Goal: Communication & Community: Answer question/provide support

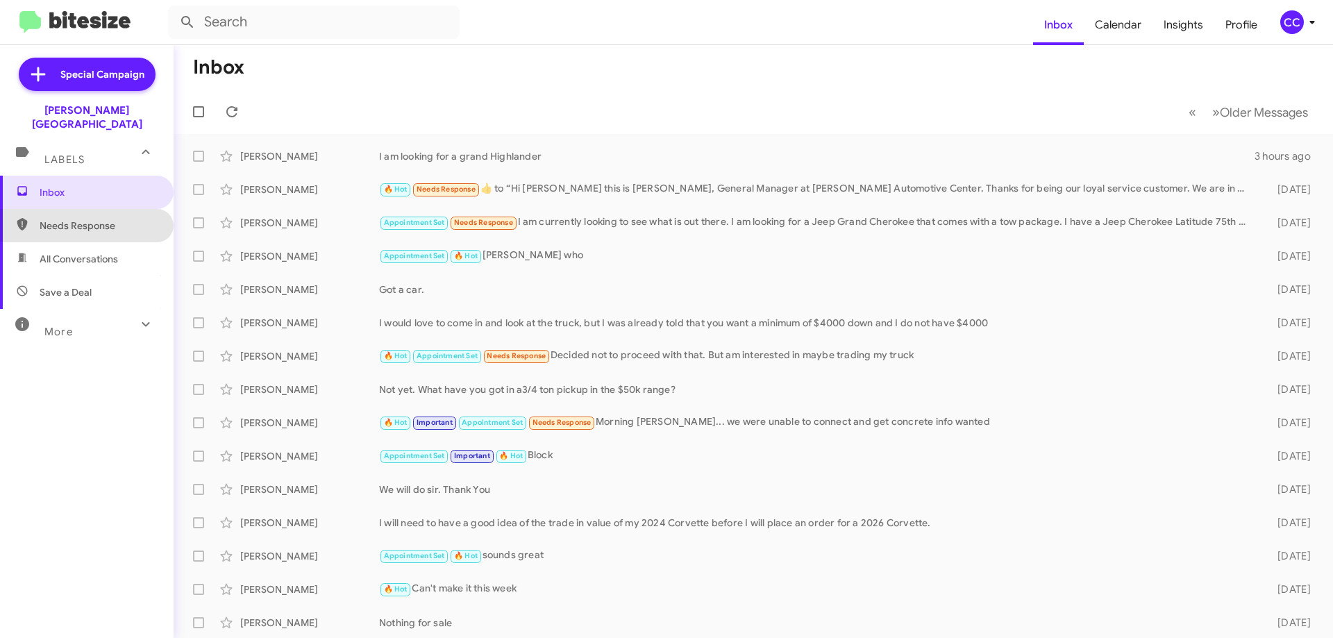
click at [94, 219] on span "Needs Response" at bounding box center [99, 226] width 118 height 14
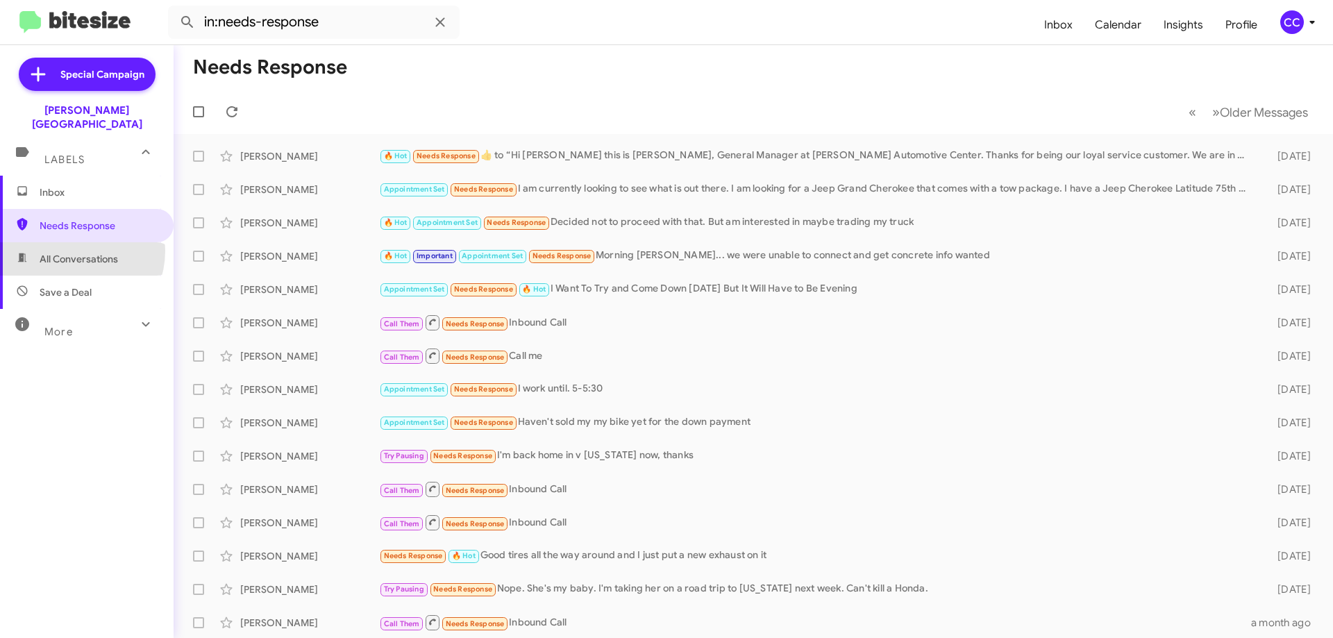
click at [68, 242] on span "All Conversations" at bounding box center [87, 258] width 174 height 33
type input "in:all-conversations"
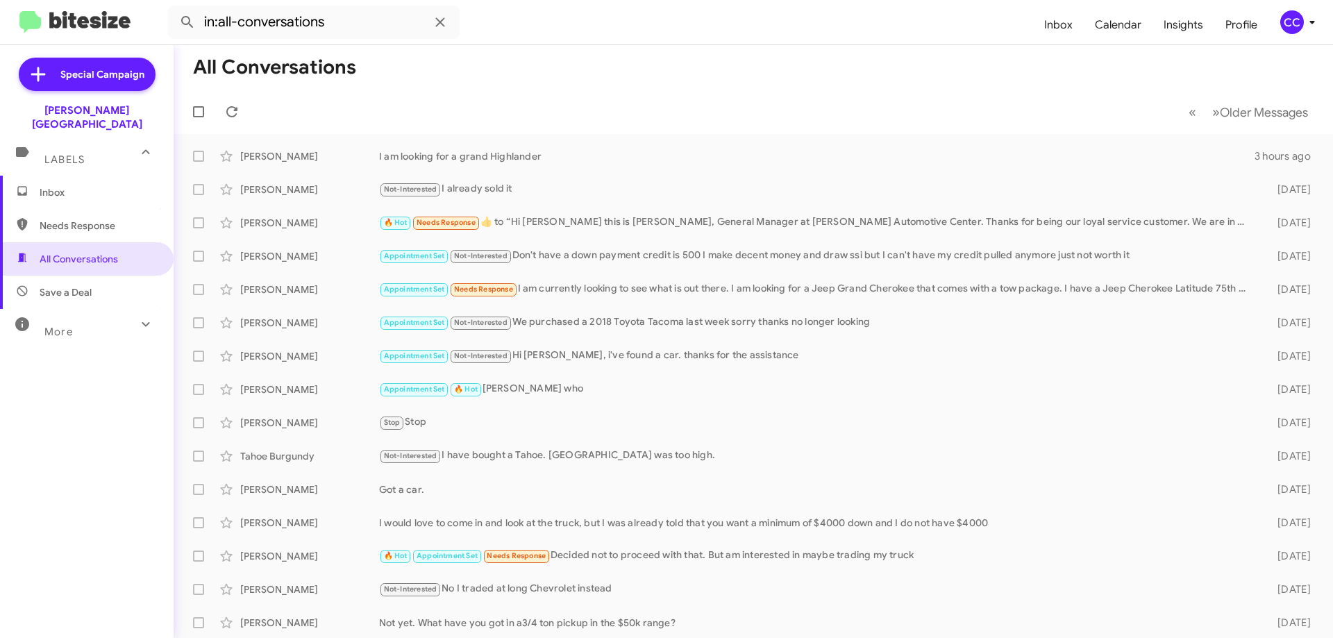
click at [61, 185] on span "Inbox" at bounding box center [99, 192] width 118 height 14
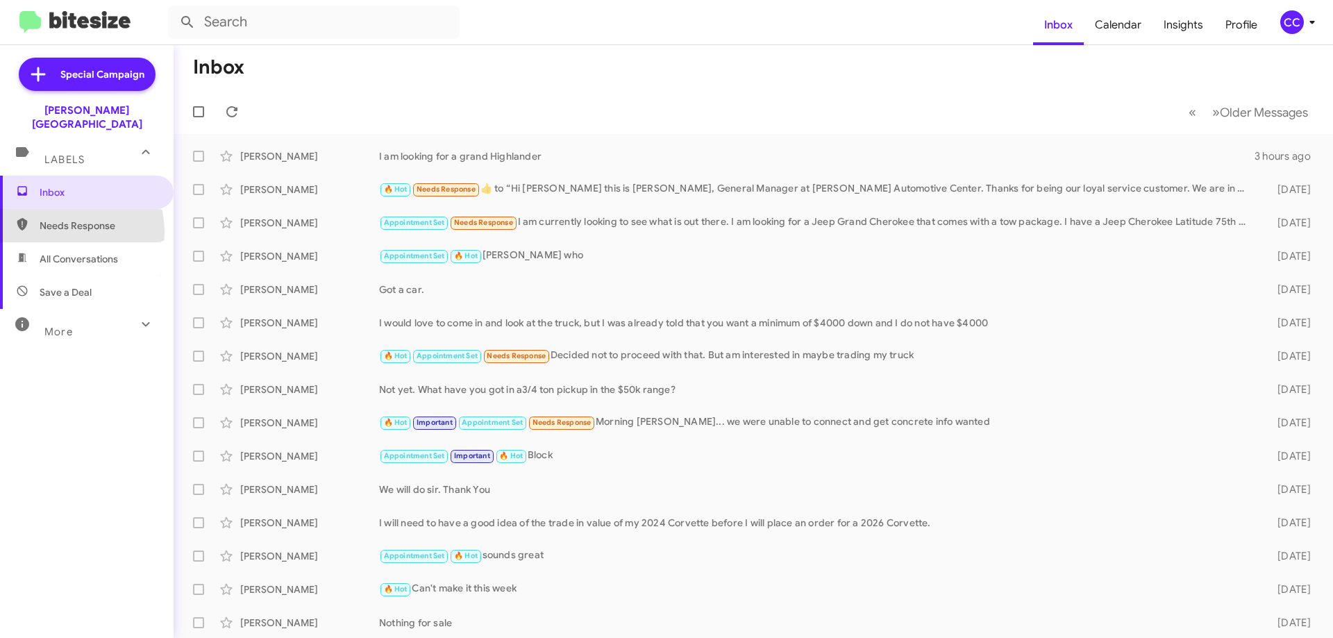
click at [62, 219] on span "Needs Response" at bounding box center [99, 226] width 118 height 14
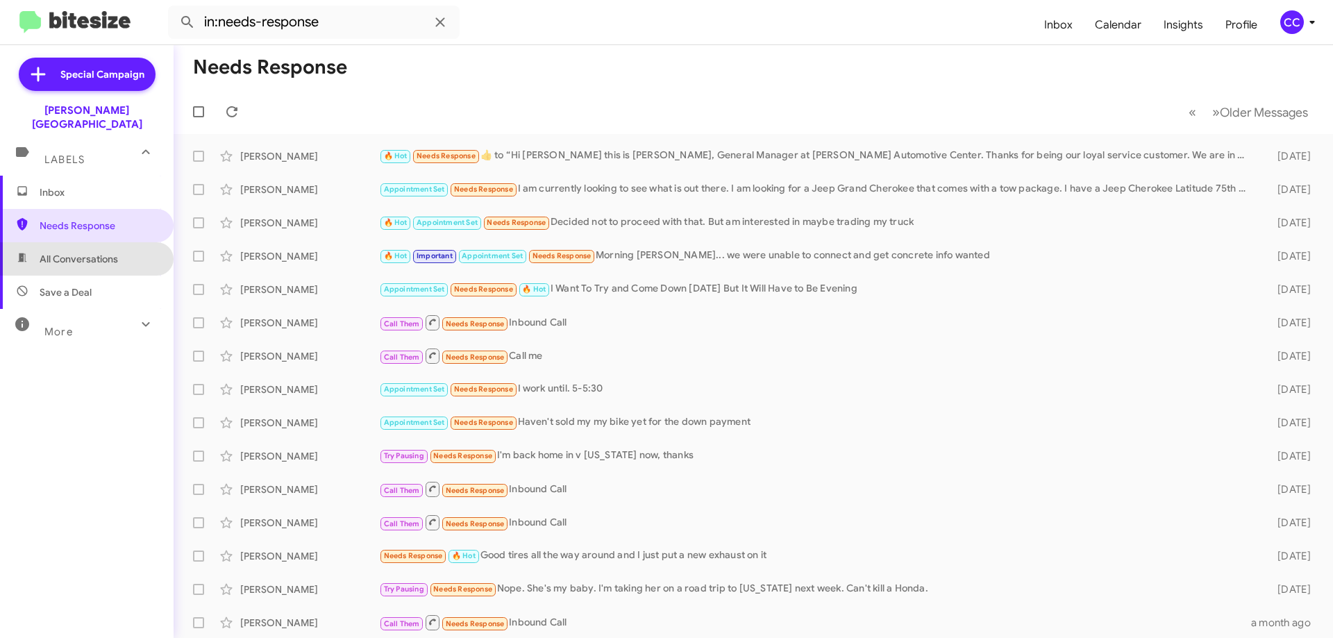
click at [94, 252] on span "All Conversations" at bounding box center [79, 259] width 78 height 14
type input "in:all-conversations"
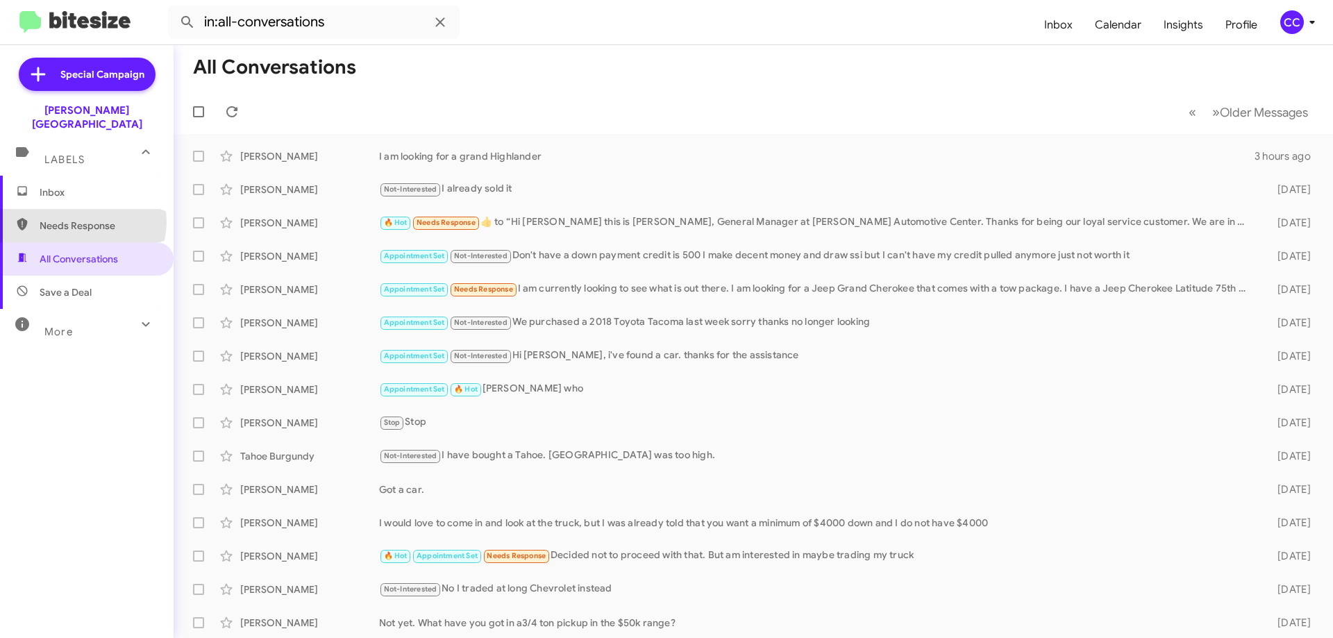
click at [82, 219] on span "Needs Response" at bounding box center [99, 226] width 118 height 14
type input "in:needs-response"
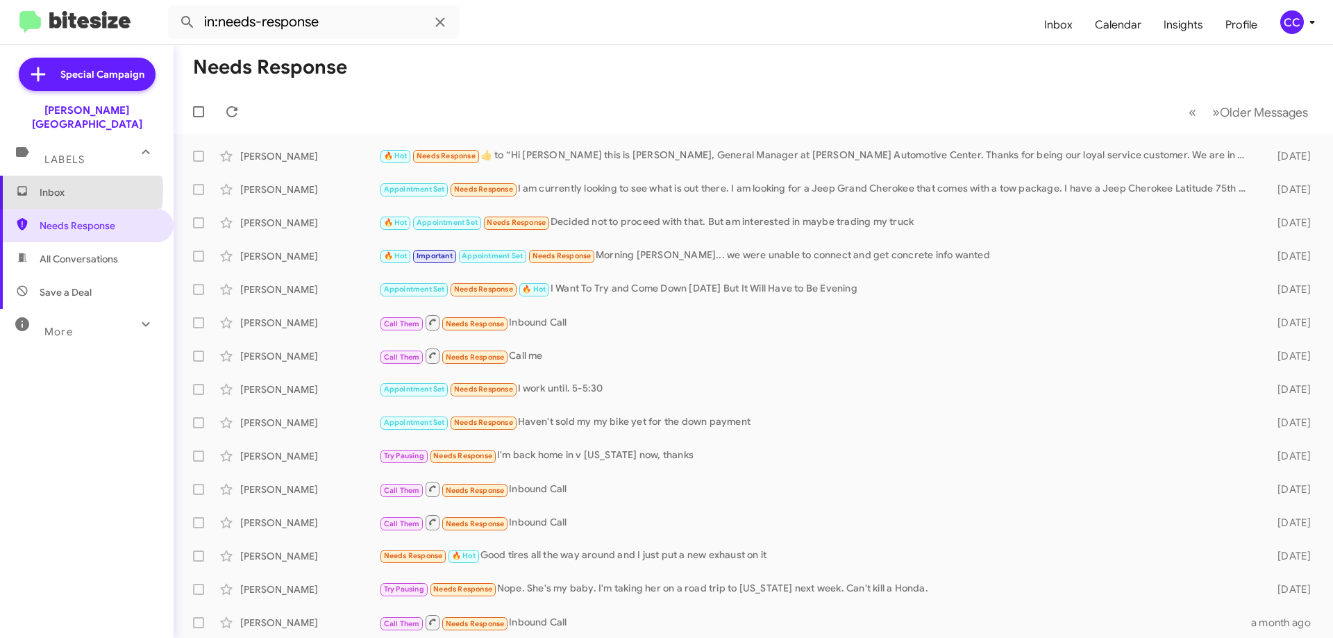
click at [40, 185] on span "Inbox" at bounding box center [99, 192] width 118 height 14
